Goal: Task Accomplishment & Management: Manage account settings

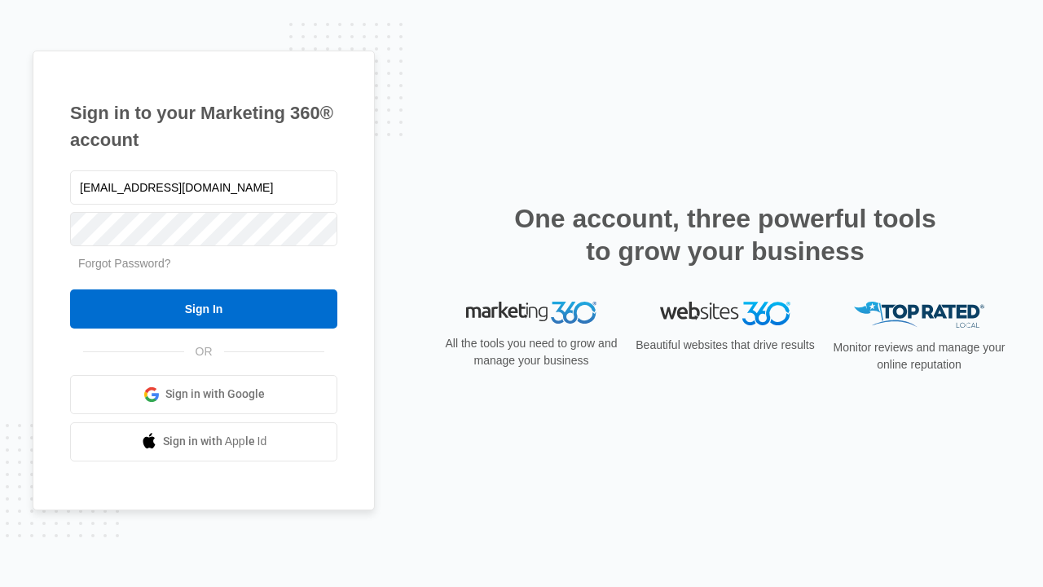
type input "[EMAIL_ADDRESS][DOMAIN_NAME]"
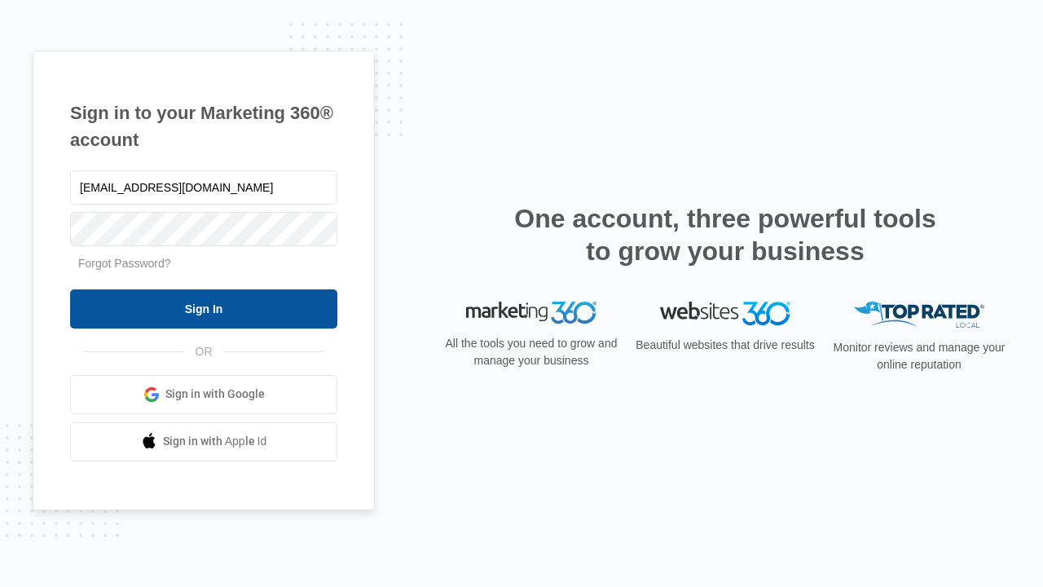
click at [204, 308] on input "Sign In" at bounding box center [203, 308] width 267 height 39
